Goal: Find contact information: Find contact information

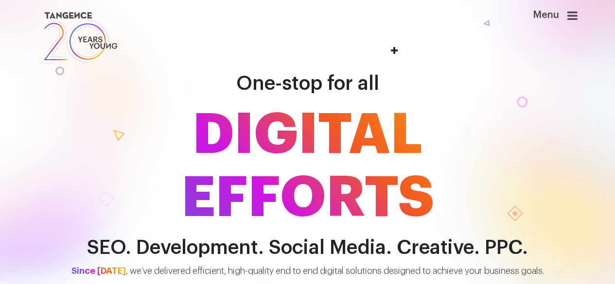
click at [578, 10] on icon at bounding box center [573, 16] width 10 height 12
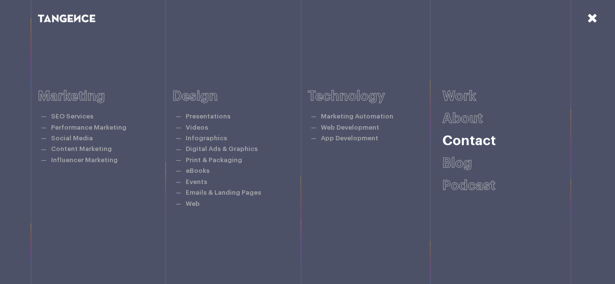
click at [477, 143] on link "Contact" at bounding box center [469, 141] width 53 height 14
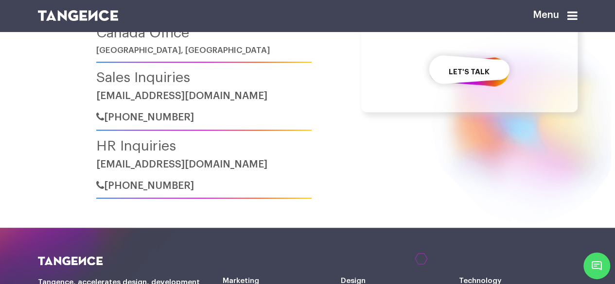
scroll to position [444, 0]
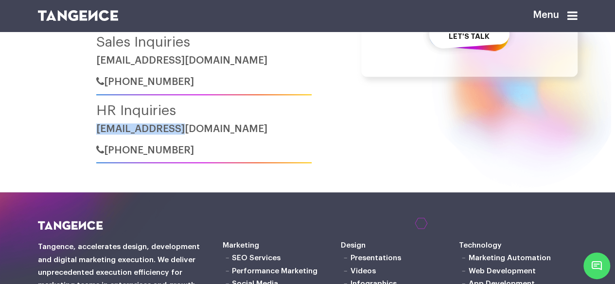
drag, startPoint x: 205, startPoint y: 149, endPoint x: 98, endPoint y: 155, distance: 107.1
copy link "hr@tangence.com"
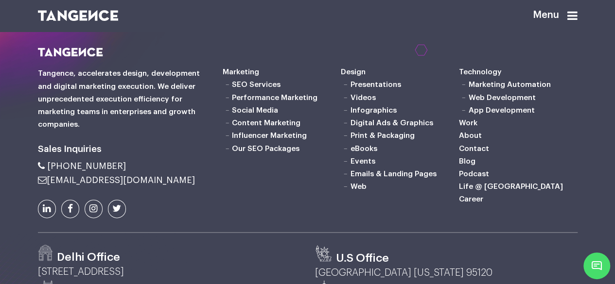
scroll to position [618, 0]
click at [474, 203] on link "Career" at bounding box center [471, 199] width 24 height 8
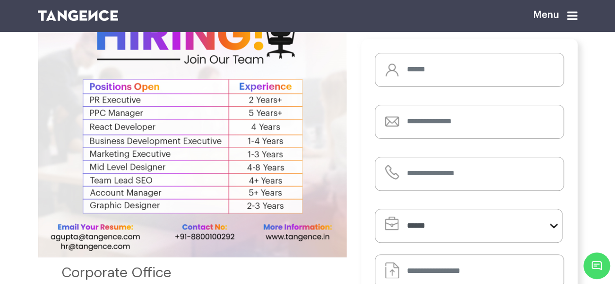
scroll to position [76, 0]
